Goal: Check status: Check status

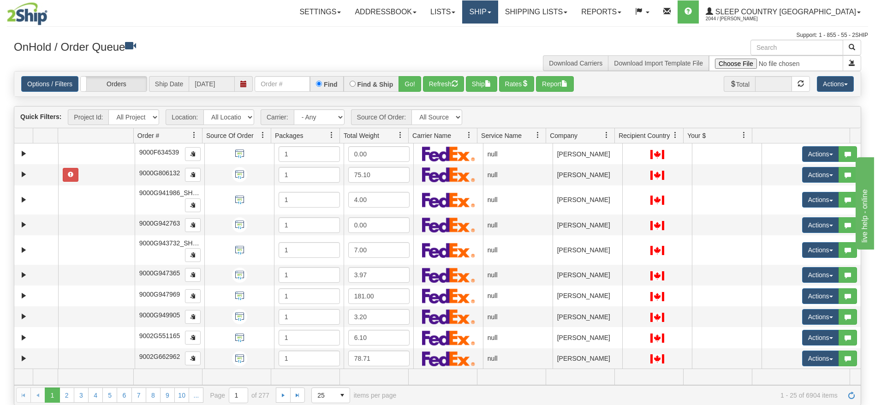
click at [498, 8] on link "Ship" at bounding box center [480, 11] width 36 height 23
click at [563, 85] on button "Report" at bounding box center [555, 84] width 38 height 16
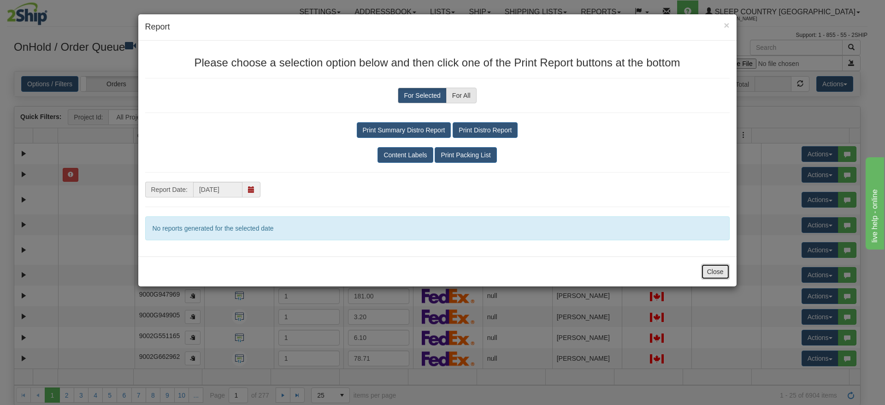
click at [706, 272] on button "Close" at bounding box center [715, 272] width 29 height 16
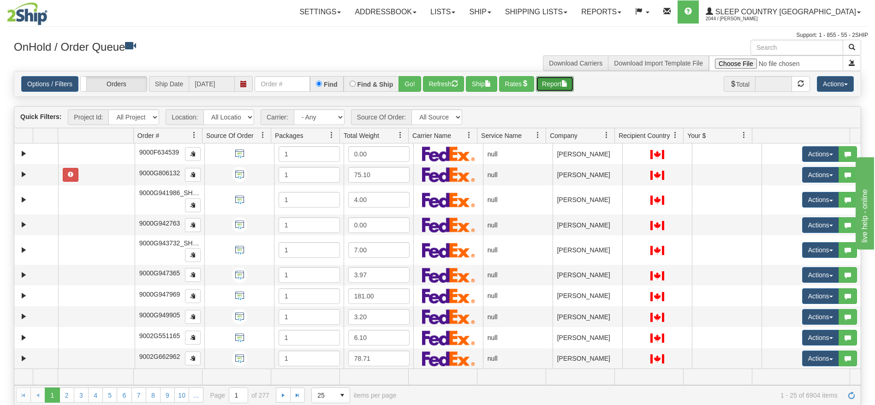
click at [562, 83] on button "Report" at bounding box center [555, 84] width 38 height 16
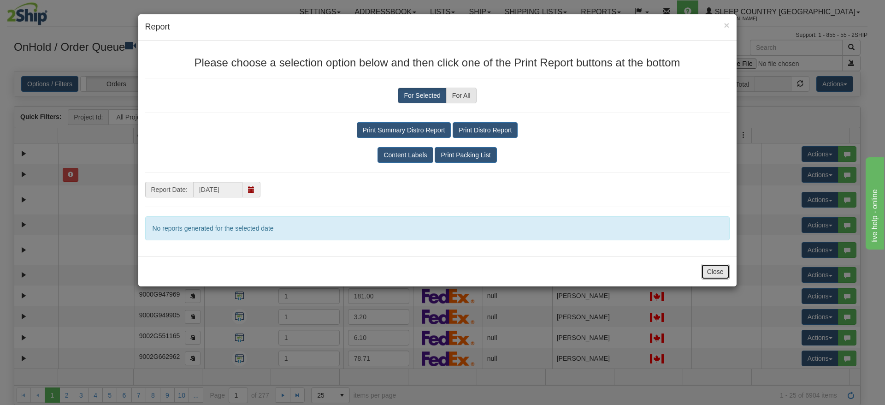
click at [705, 275] on button "Close" at bounding box center [715, 272] width 29 height 16
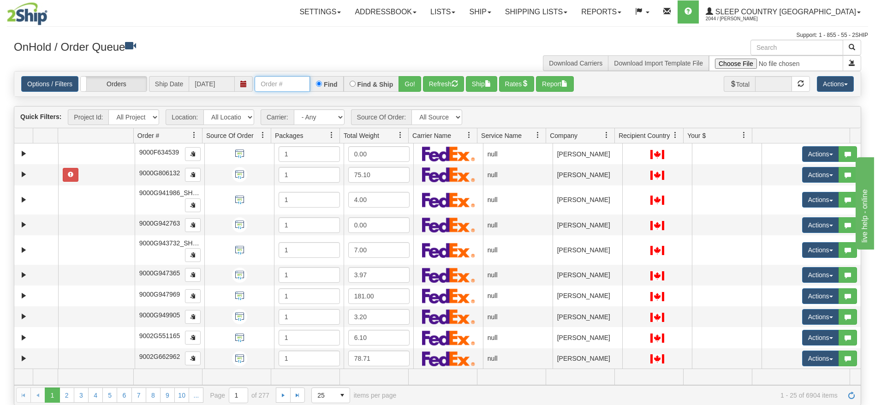
click at [283, 89] on input "text" at bounding box center [282, 84] width 55 height 16
paste input "1021086"
type input "1021086"
click at [414, 82] on button "Go!" at bounding box center [409, 84] width 23 height 16
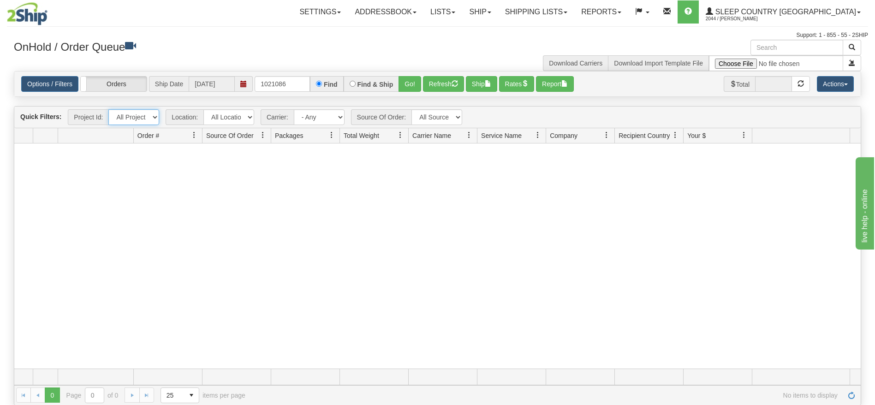
click at [152, 119] on select "All Projects" at bounding box center [133, 117] width 51 height 16
click at [239, 116] on select "All Locations [GEOGRAPHIC_DATA] 921 922 93 94 97 390 915 916 98 902 95 96 90 91…" at bounding box center [228, 117] width 51 height 16
click at [322, 119] on select "- Any - Has NO carrier assigned - Has a carrier assigned My Carrier My Carrier …" at bounding box center [319, 117] width 51 height 16
click at [435, 119] on select "All Sources API Manual" at bounding box center [436, 117] width 51 height 16
drag, startPoint x: 286, startPoint y: 84, endPoint x: 212, endPoint y: 99, distance: 75.7
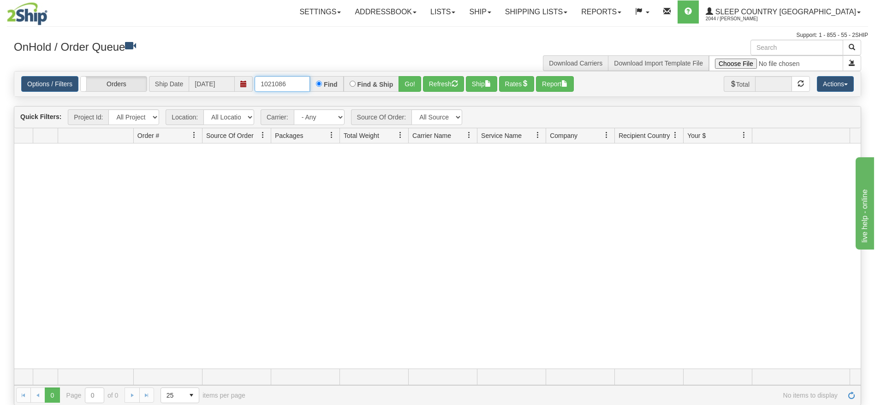
click at [212, 99] on div "Is equal to Is not equal to Contains Does not contains CAD USD EUR ZAR [PERSON_…" at bounding box center [437, 238] width 861 height 334
click at [408, 82] on button "Go!" at bounding box center [409, 84] width 23 height 16
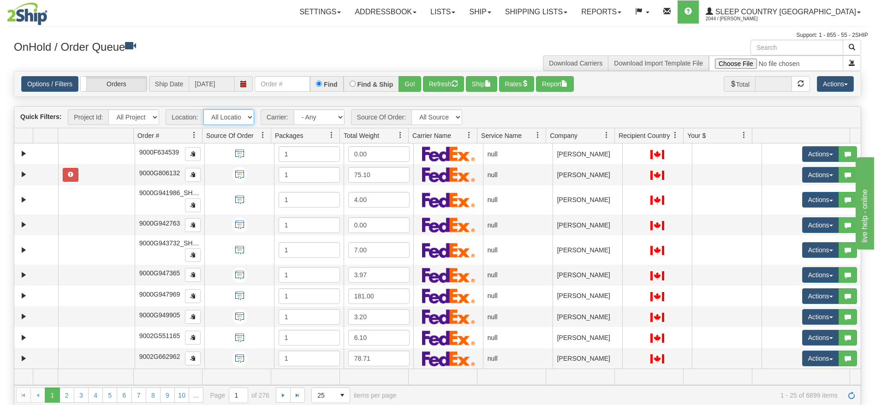
click at [238, 117] on select "All Locations [GEOGRAPHIC_DATA] 921 922 93 94 97 390 915 916 98 902 95 96 90 91…" at bounding box center [228, 117] width 51 height 16
click at [240, 116] on select "All Locations [GEOGRAPHIC_DATA] 921 922 93 94 97 390 915 916 98 902 95 96 90 91…" at bounding box center [228, 117] width 51 height 16
click at [242, 121] on select "All Locations [GEOGRAPHIC_DATA] 921 922 93 94 97 390 915 916 98 902 95 96 90 91…" at bounding box center [228, 117] width 51 height 16
